Goal: Find specific page/section: Find specific page/section

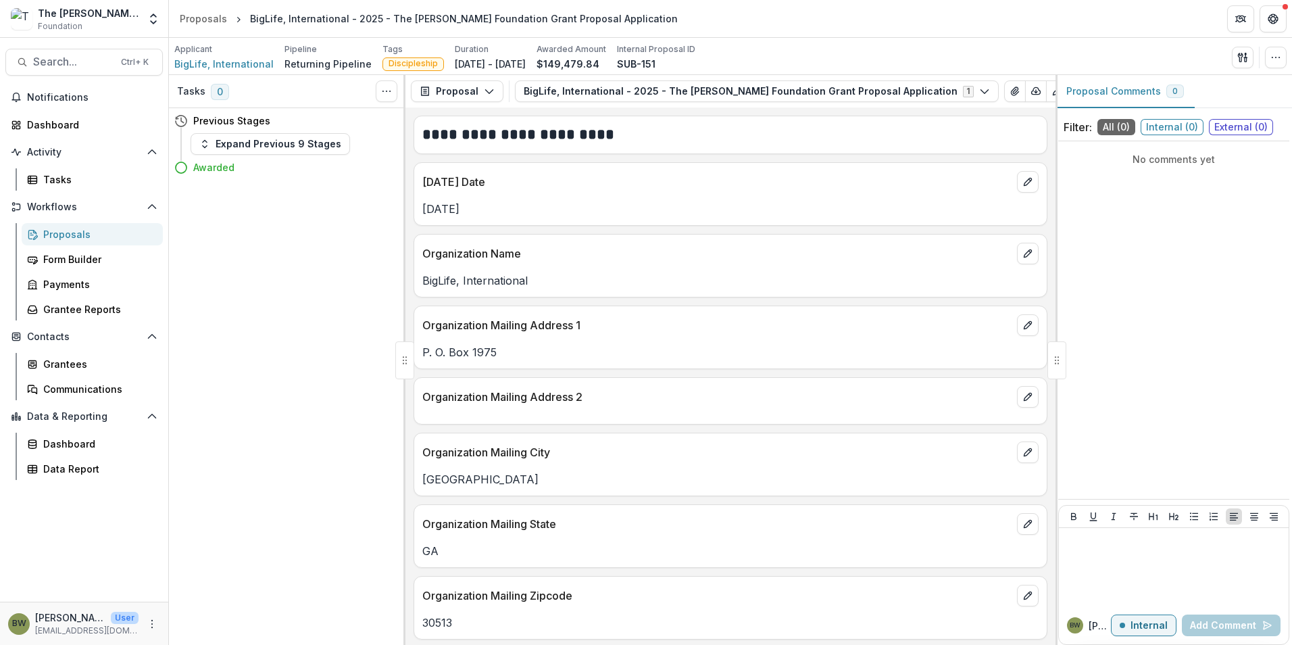
scroll to position [1757, 0]
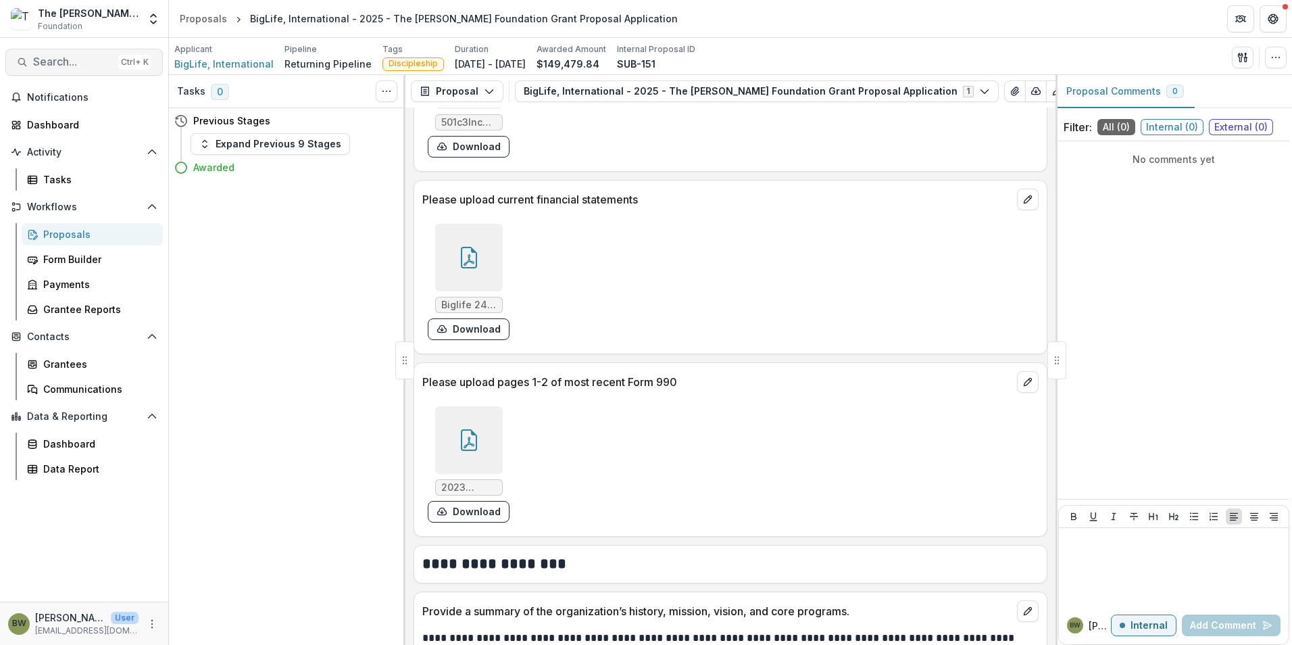
click at [66, 64] on span "Search..." at bounding box center [73, 61] width 80 height 13
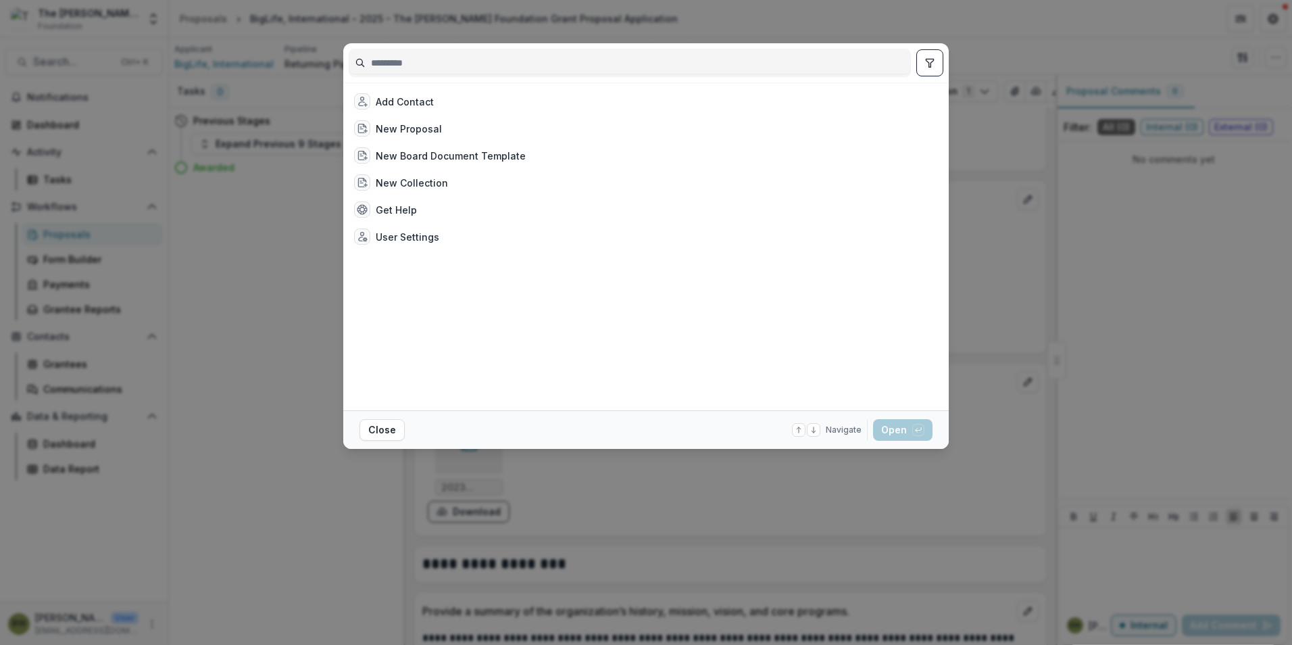
click at [493, 65] on input at bounding box center [629, 63] width 561 height 22
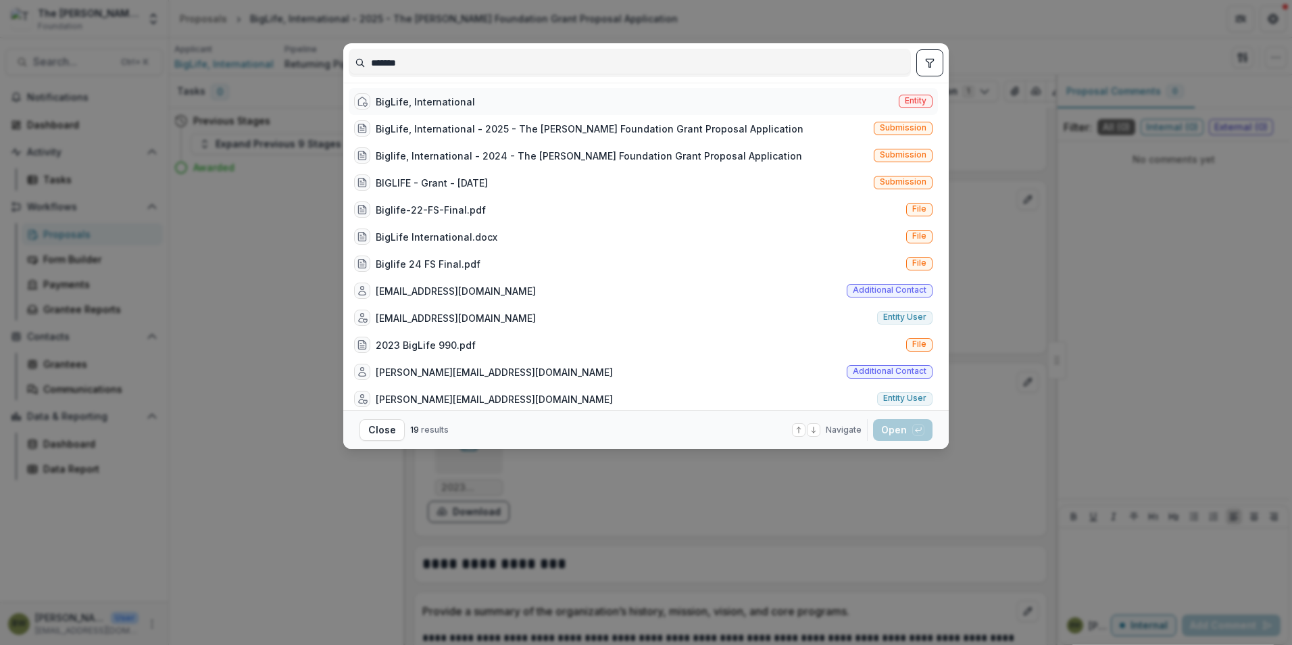
type input "*******"
click at [905, 101] on span "Entity" at bounding box center [916, 100] width 22 height 9
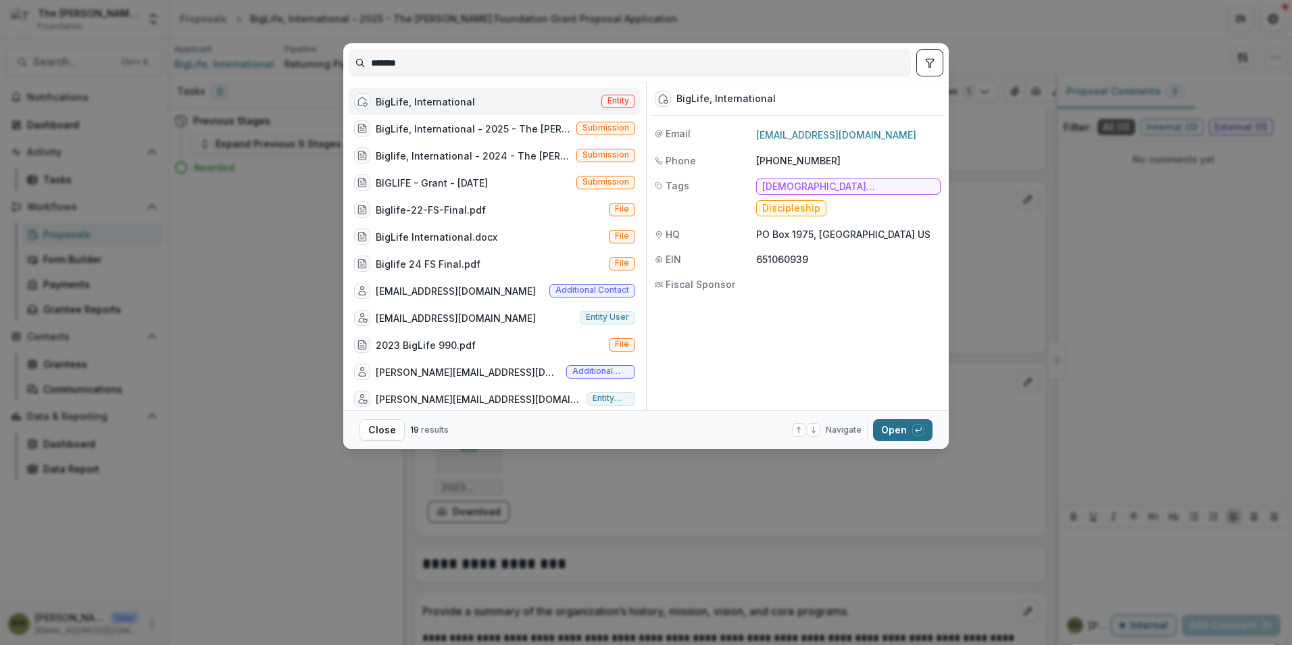
click at [899, 430] on button "Open with enter key" at bounding box center [902, 430] width 59 height 22
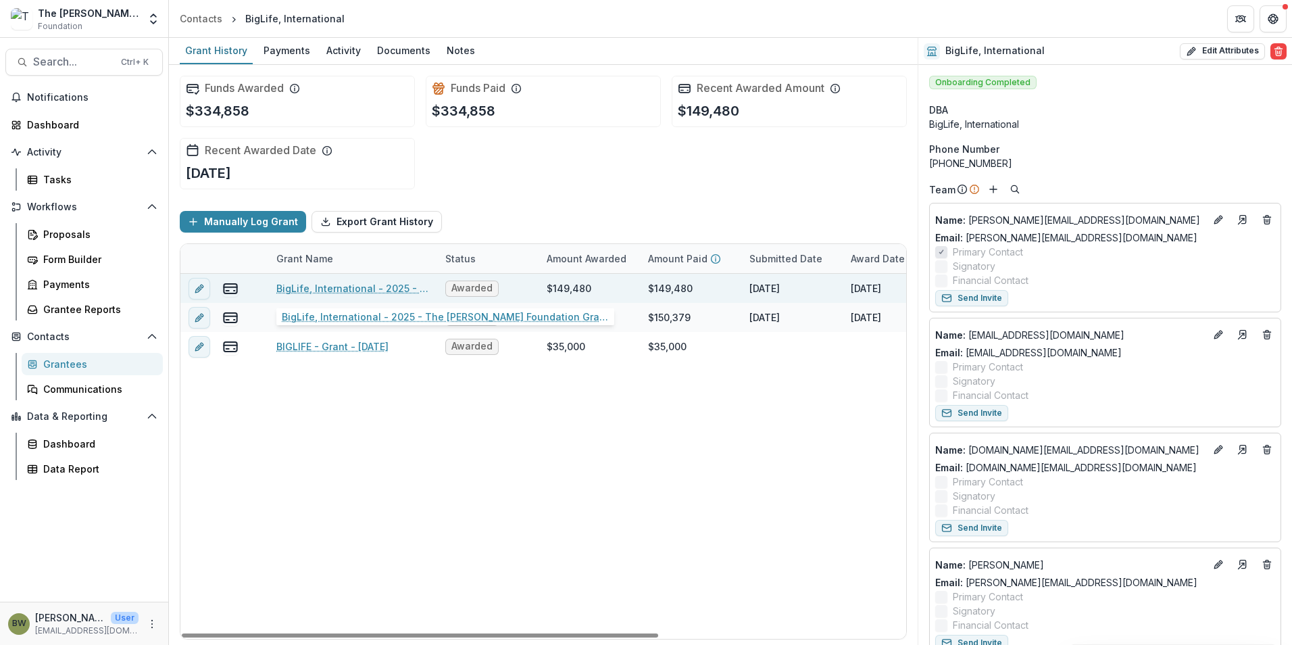
click at [312, 288] on link "BigLife, International - 2025 - The [PERSON_NAME] Foundation Grant Proposal App…" at bounding box center [352, 288] width 153 height 14
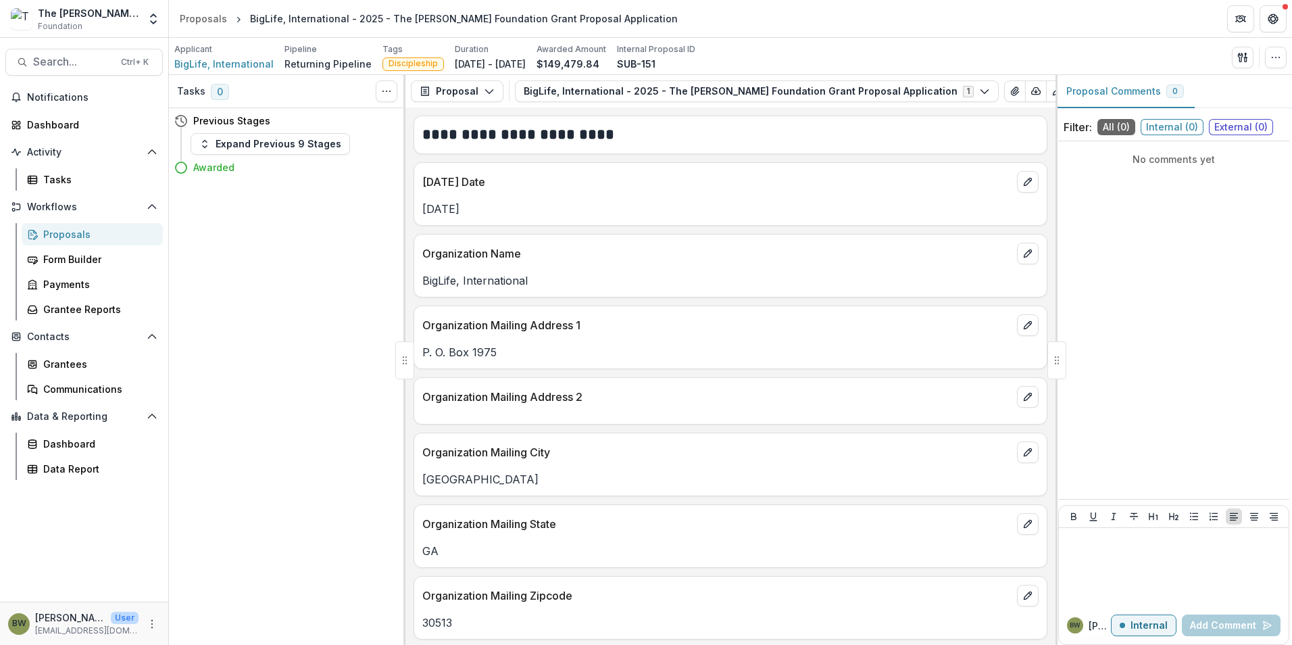
click at [76, 233] on div "Proposals" at bounding box center [97, 234] width 109 height 14
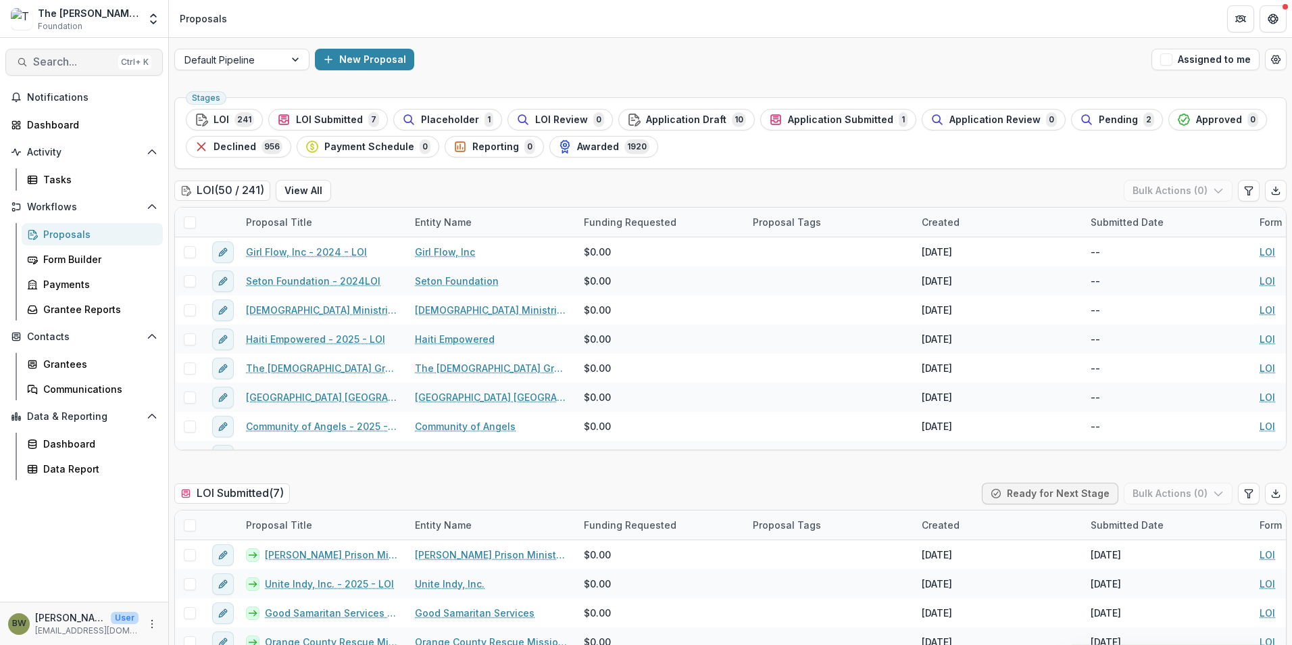
click at [74, 59] on span "Search..." at bounding box center [73, 61] width 80 height 13
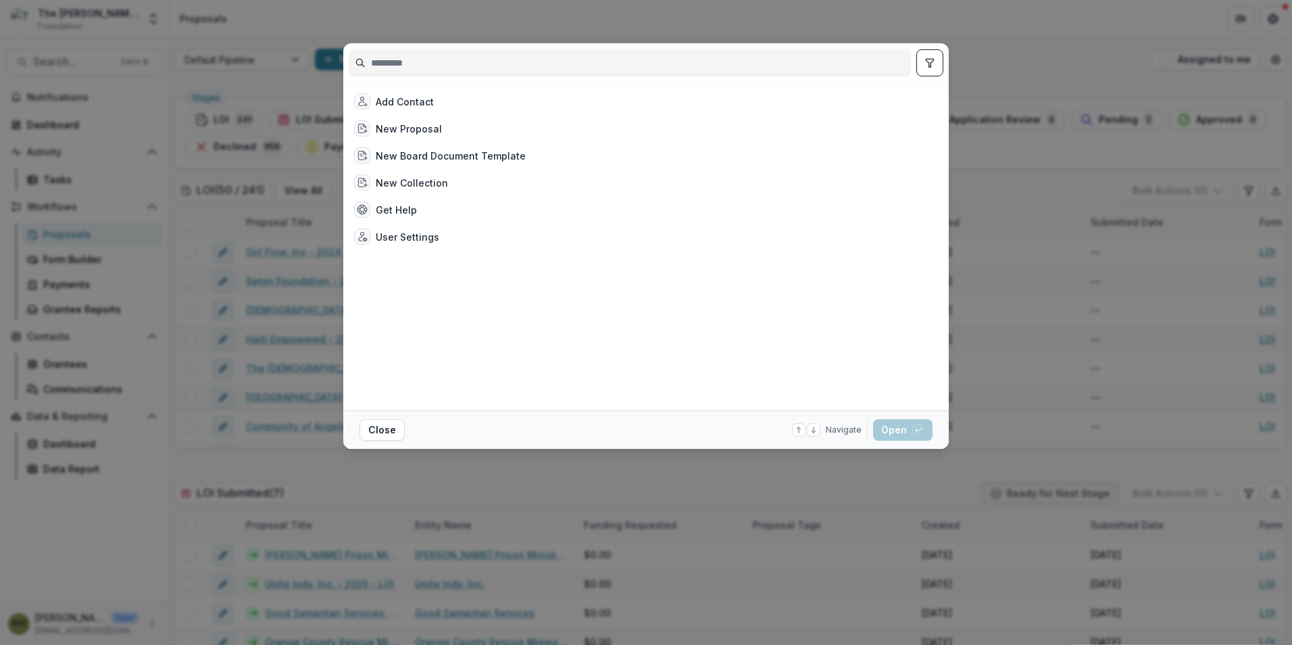
click at [522, 64] on input at bounding box center [629, 63] width 561 height 22
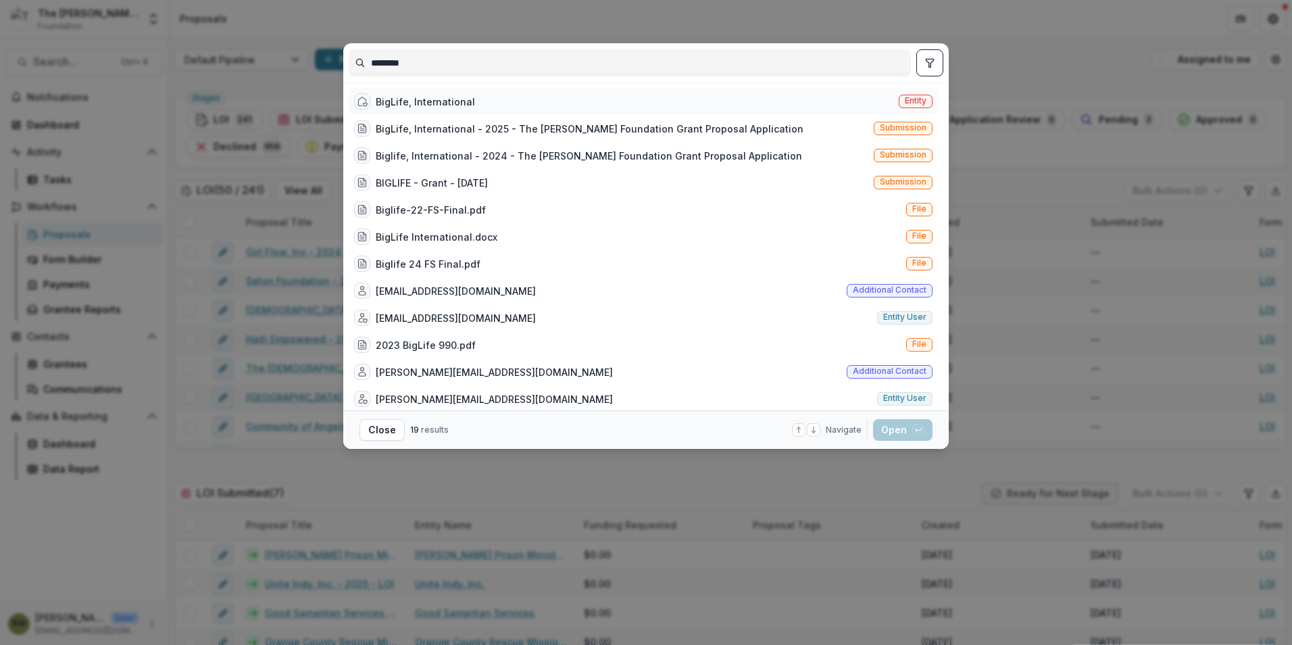
type input "********"
click at [416, 93] on div "BigLife, International Entity" at bounding box center [643, 101] width 589 height 27
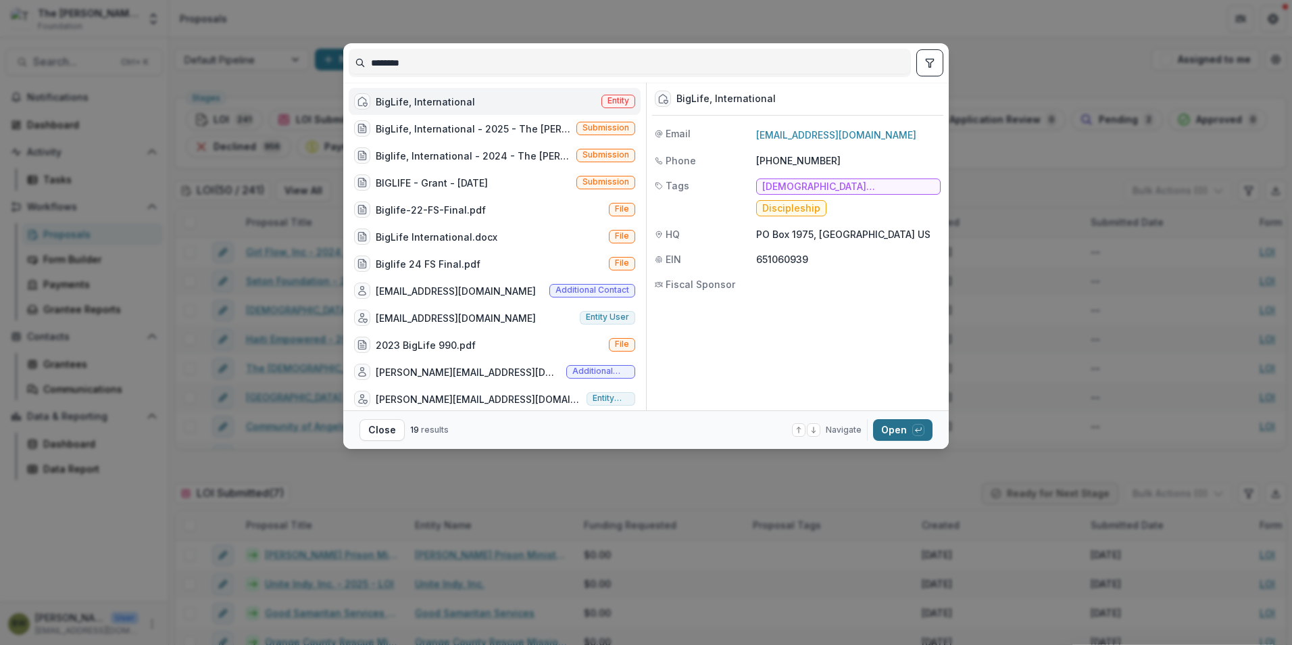
click at [886, 422] on button "Open with enter key" at bounding box center [902, 430] width 59 height 22
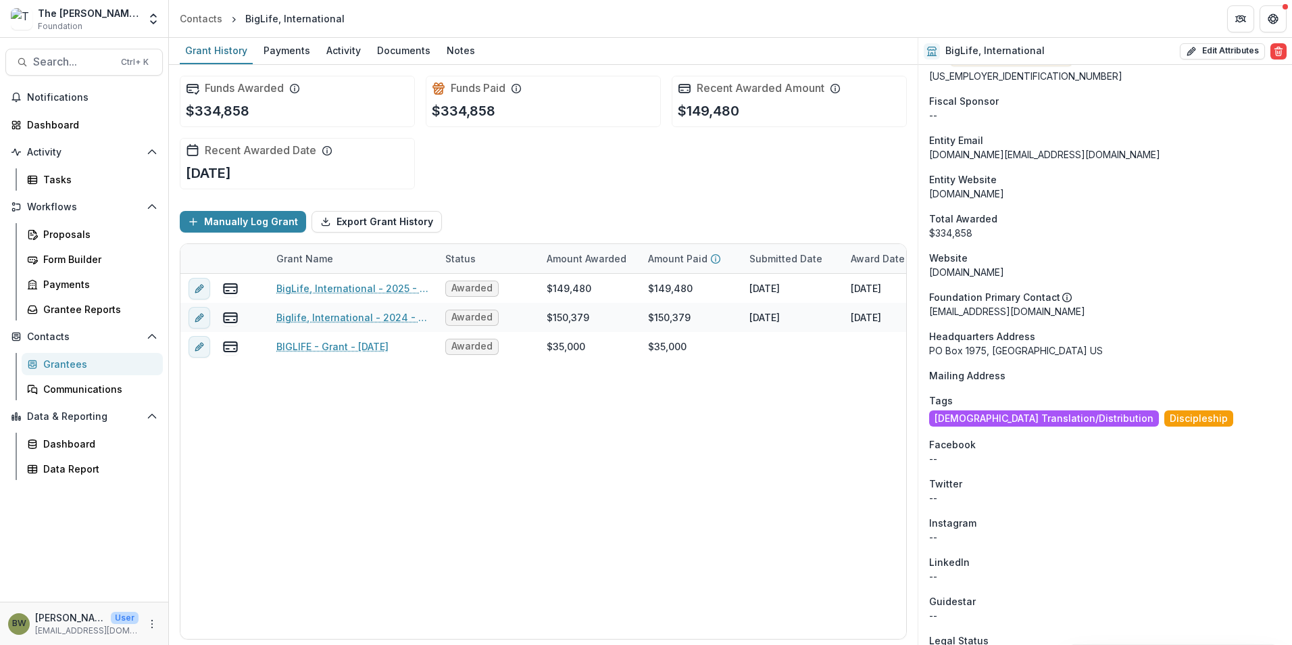
scroll to position [1149, 0]
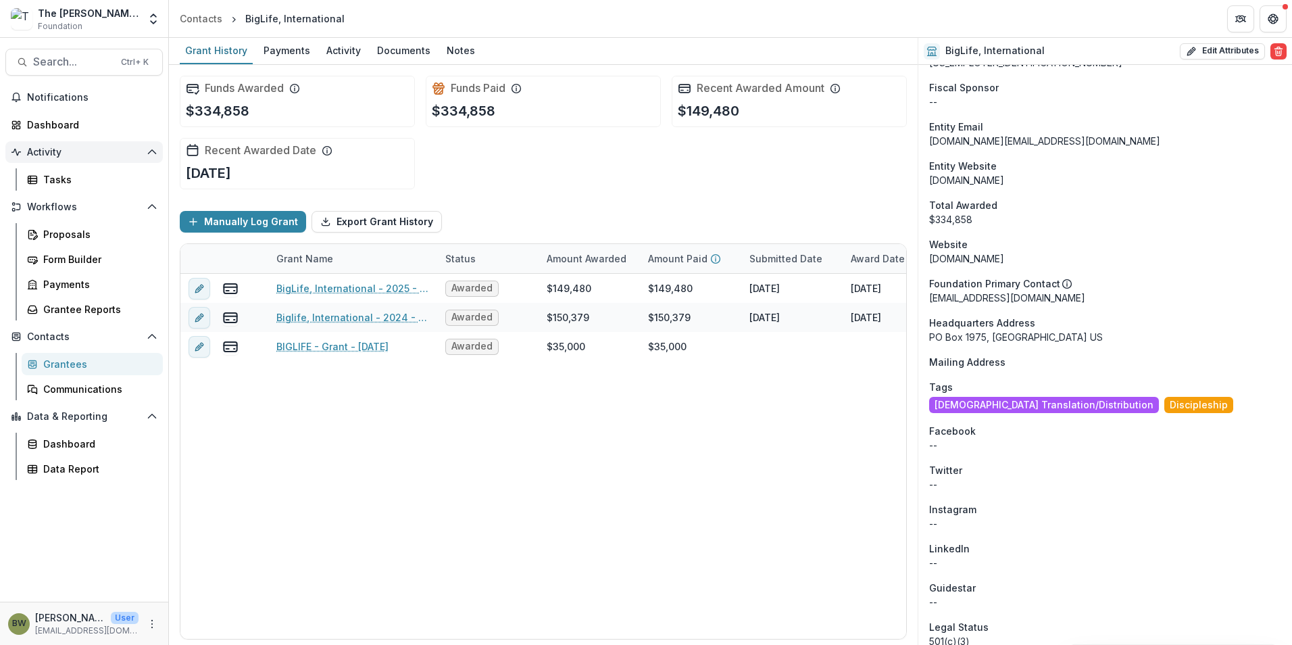
click at [38, 152] on span "Activity" at bounding box center [84, 152] width 114 height 11
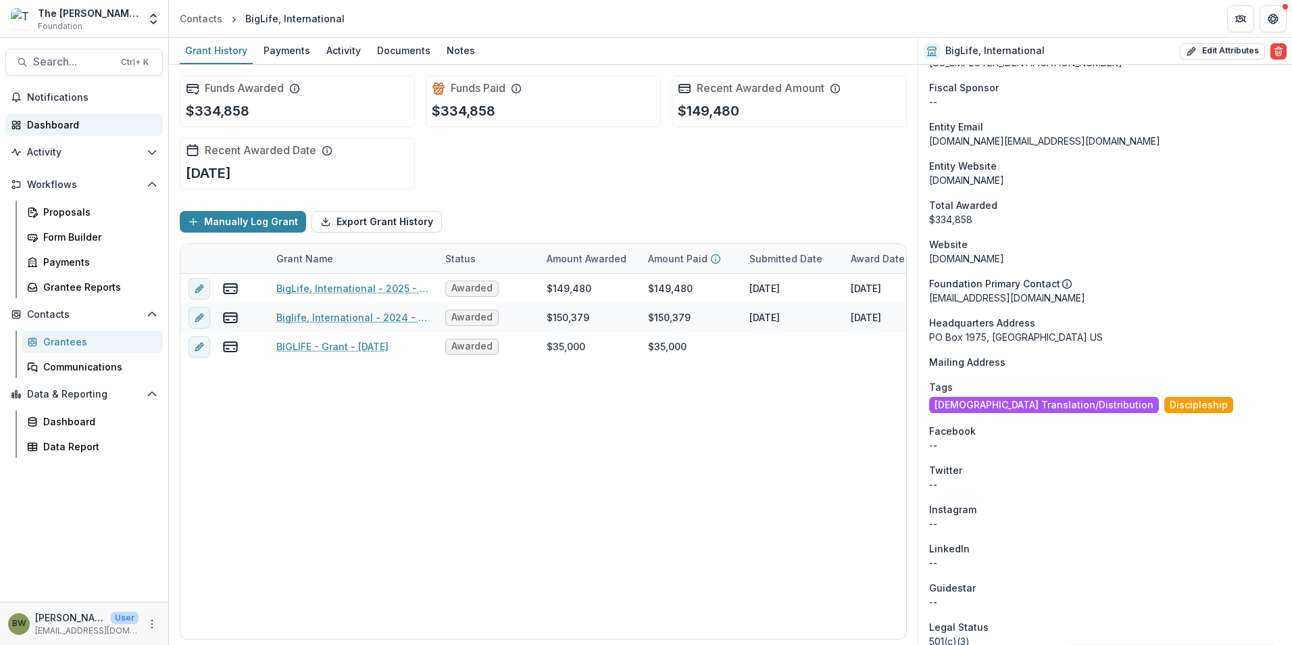
click at [55, 125] on div "Dashboard" at bounding box center [89, 125] width 125 height 14
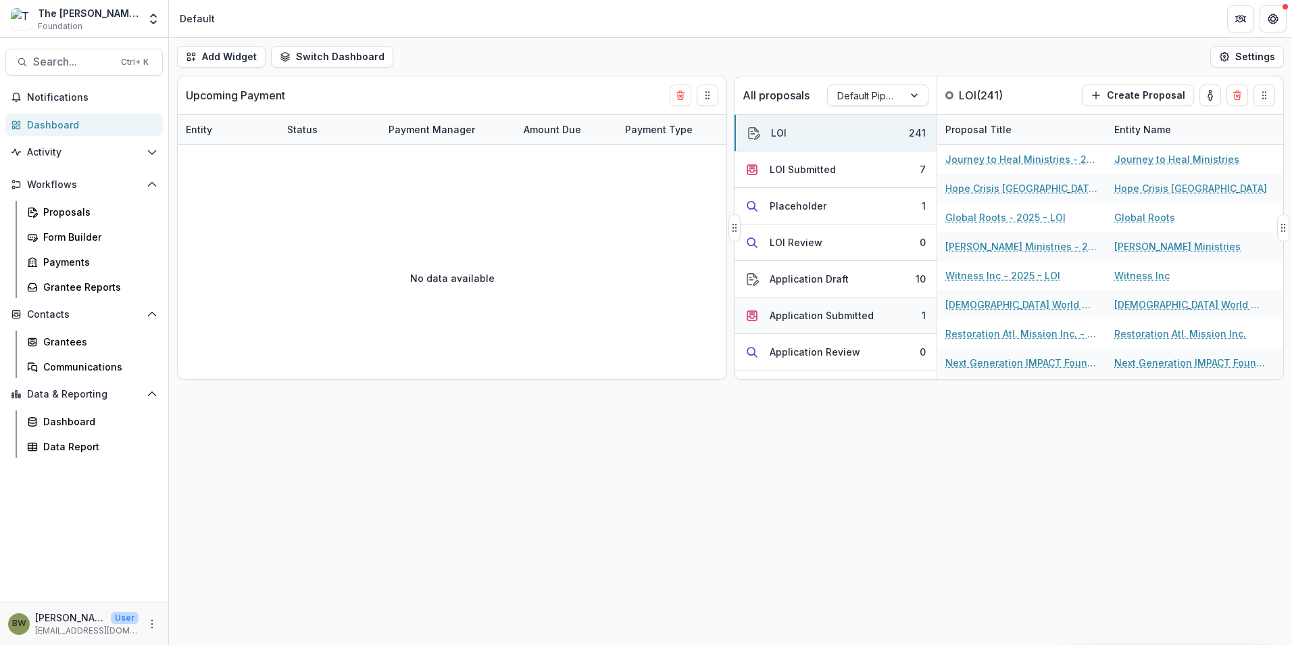
click at [839, 319] on div "Application Submitted" at bounding box center [822, 315] width 104 height 14
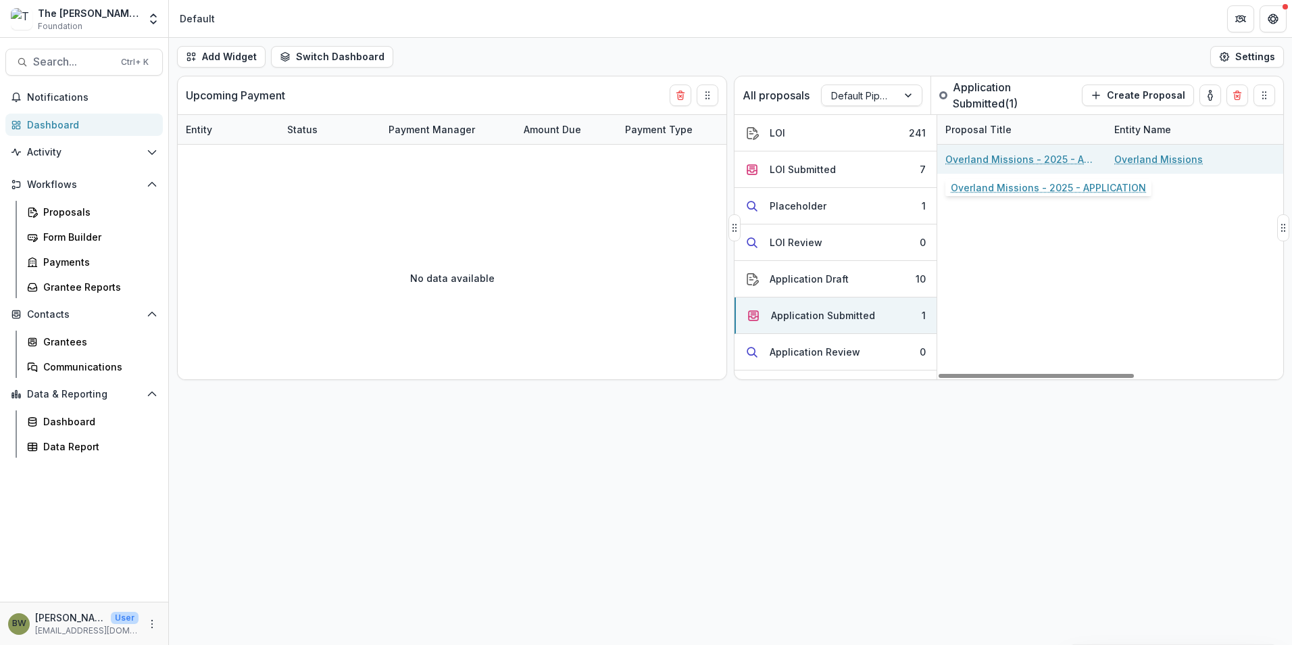
click at [992, 157] on link "Overland Missions - 2025 - APPLICATION" at bounding box center [1021, 159] width 153 height 14
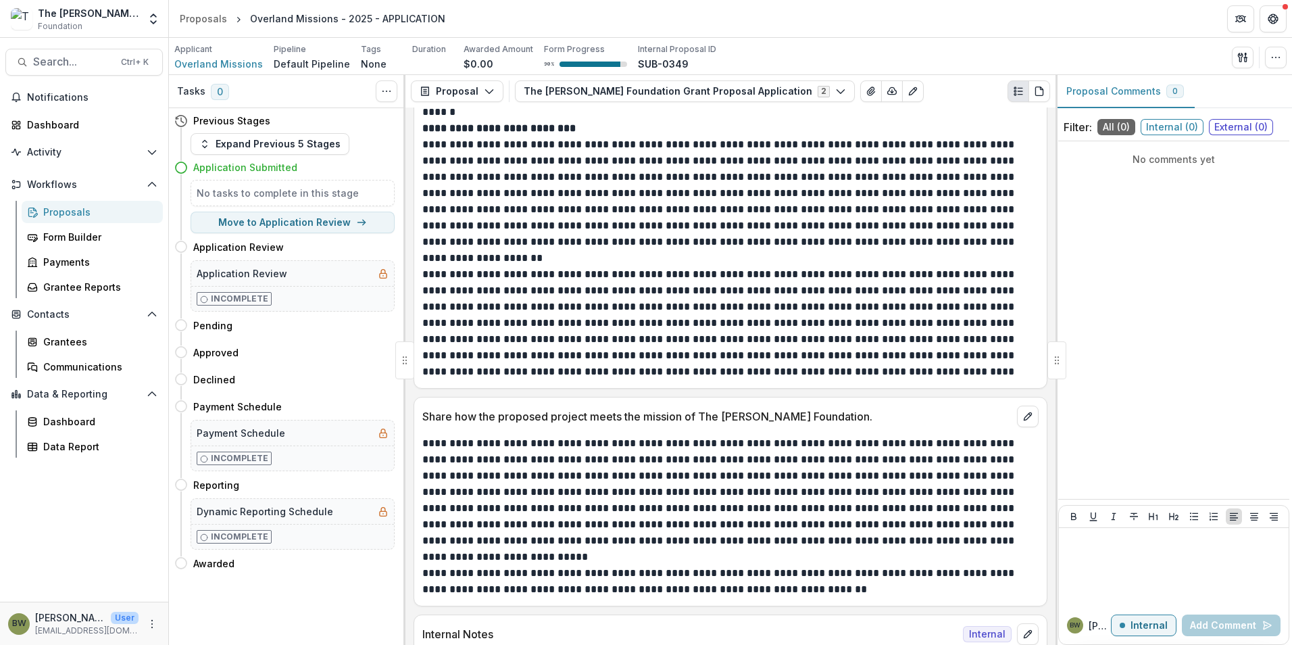
scroll to position [5351, 0]
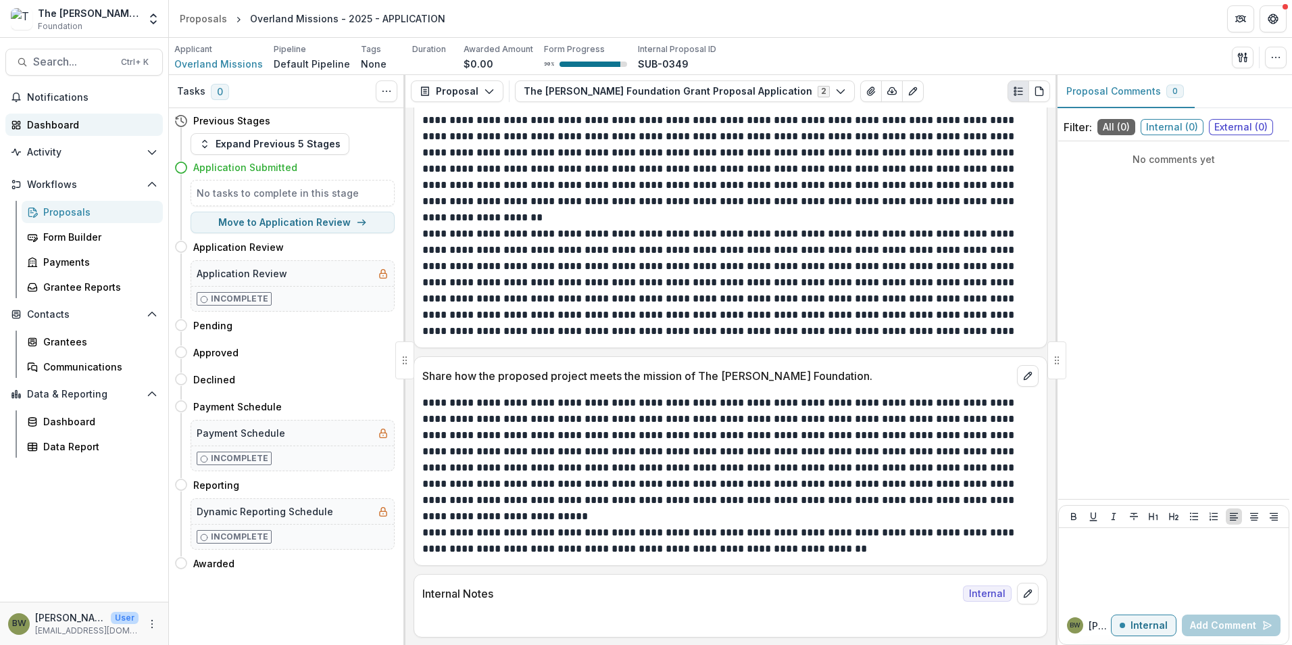
click at [65, 127] on div "Dashboard" at bounding box center [89, 125] width 125 height 14
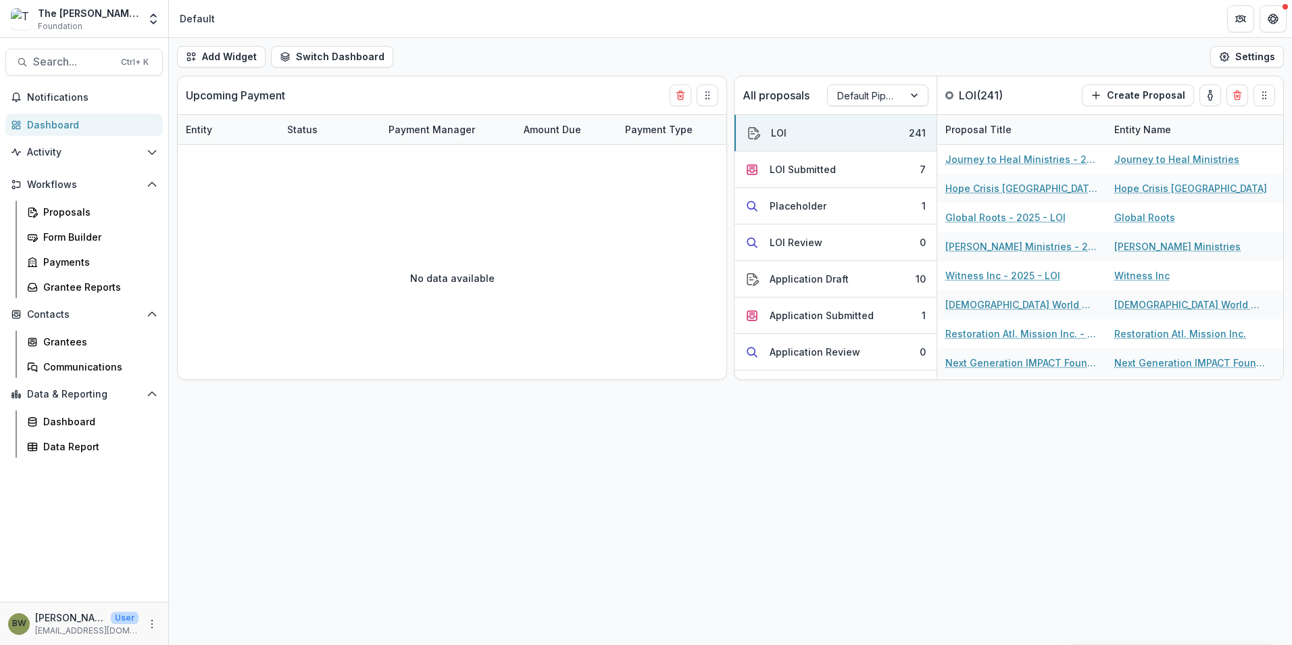
click at [51, 121] on div "Dashboard" at bounding box center [89, 125] width 125 height 14
click at [59, 150] on span "Activity" at bounding box center [84, 152] width 114 height 11
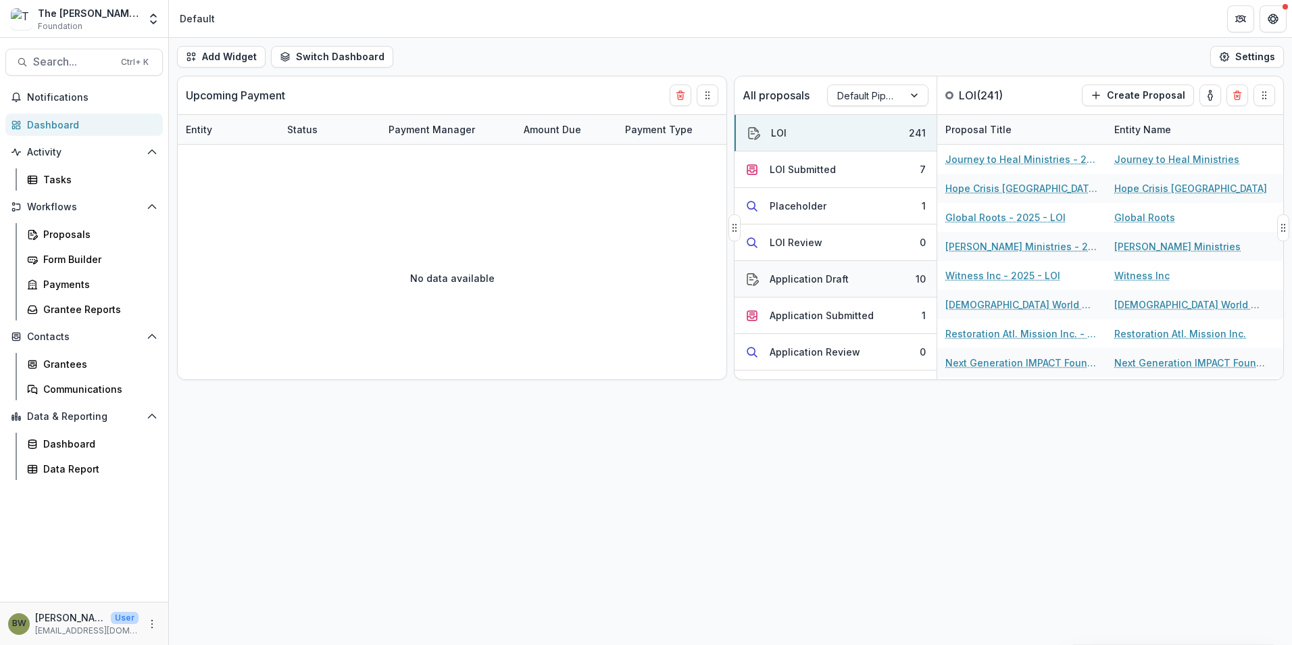
click at [816, 277] on div "Application Draft" at bounding box center [809, 279] width 79 height 14
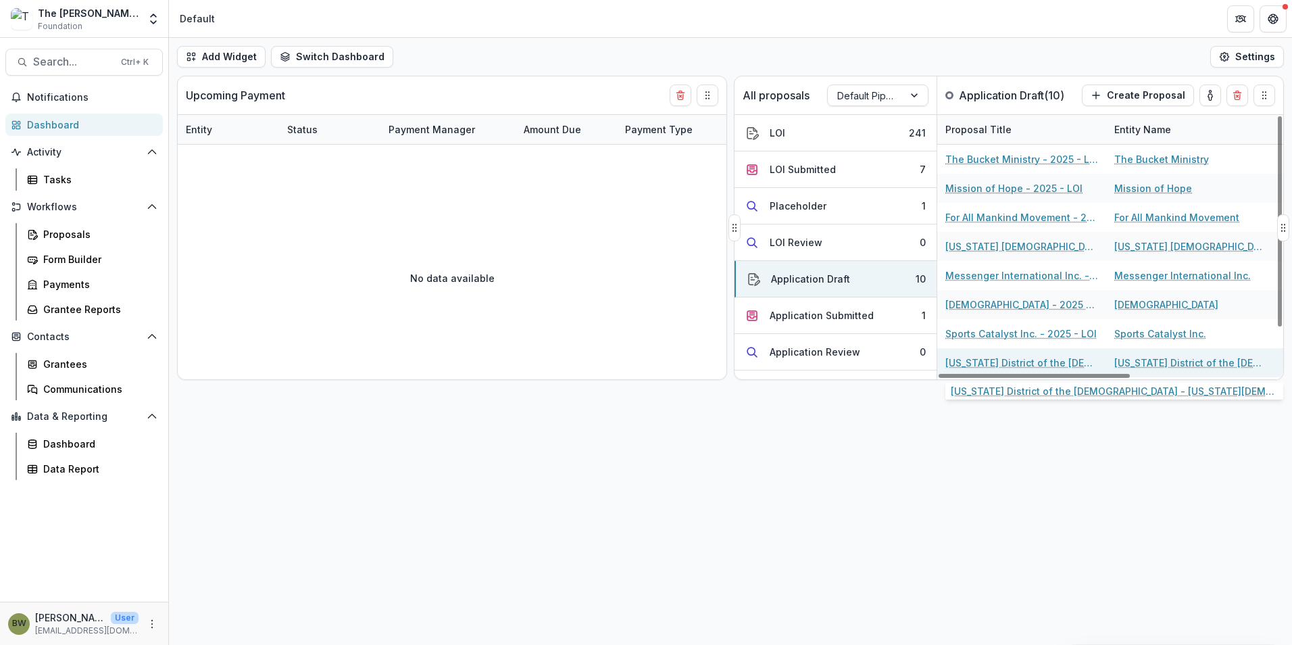
click at [993, 358] on link "[US_STATE] District of the [DEMOGRAPHIC_DATA] - [US_STATE][DEMOGRAPHIC_DATA] - …" at bounding box center [1021, 362] width 153 height 14
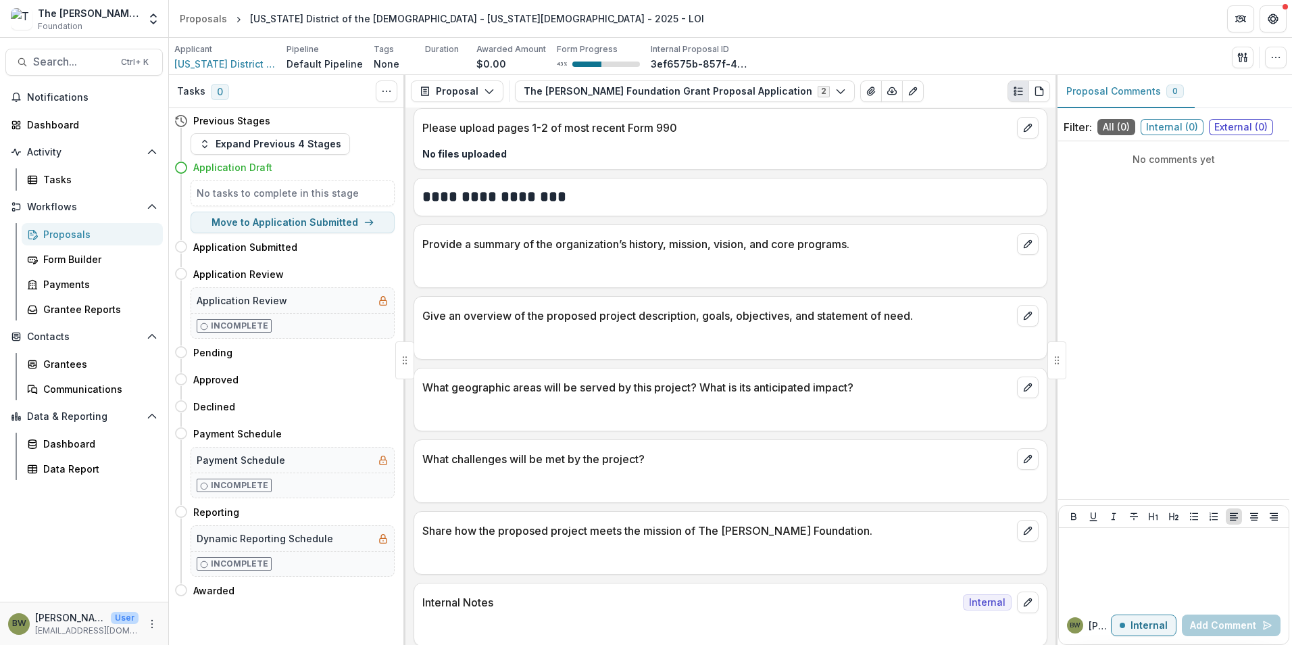
scroll to position [1649, 0]
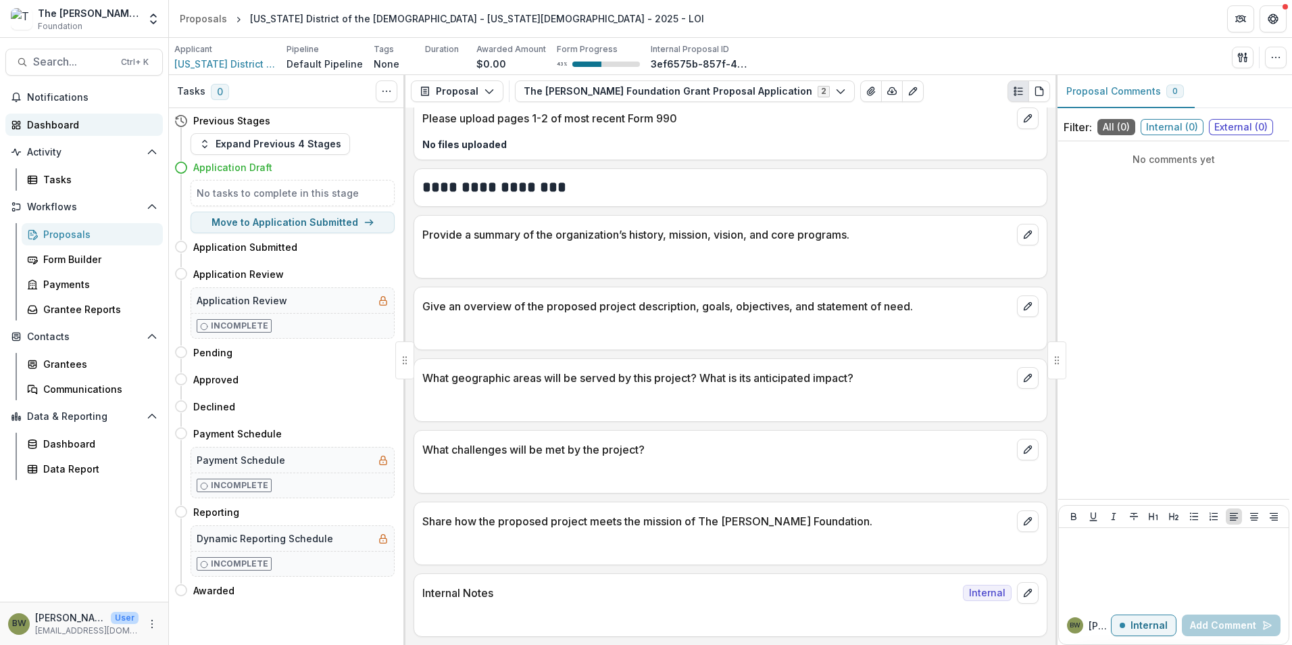
click at [47, 125] on div "Dashboard" at bounding box center [89, 125] width 125 height 14
